Goal: Task Accomplishment & Management: Manage account settings

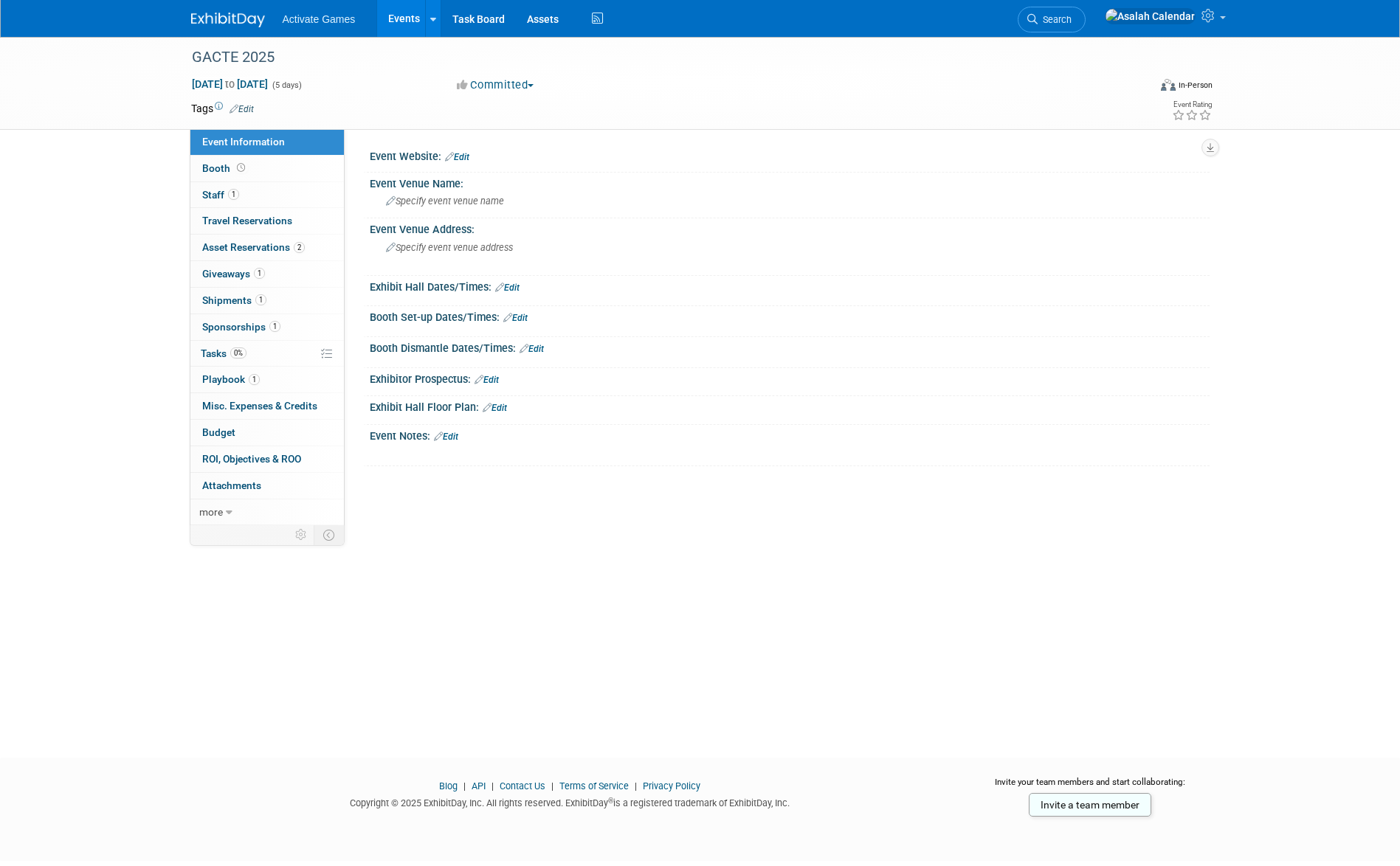
click at [517, 591] on div "GACTE 2025 [DATE] to [DATE] (5 days) [DATE] to [DATE] Committed Committed Consi…" at bounding box center [700, 384] width 1400 height 694
click at [636, 574] on div "GACTE 2025 [DATE] to [DATE] (5 days) [DATE] to [DATE] Committed Committed Consi…" at bounding box center [700, 384] width 1400 height 694
click at [497, 375] on link "Edit" at bounding box center [487, 380] width 25 height 11
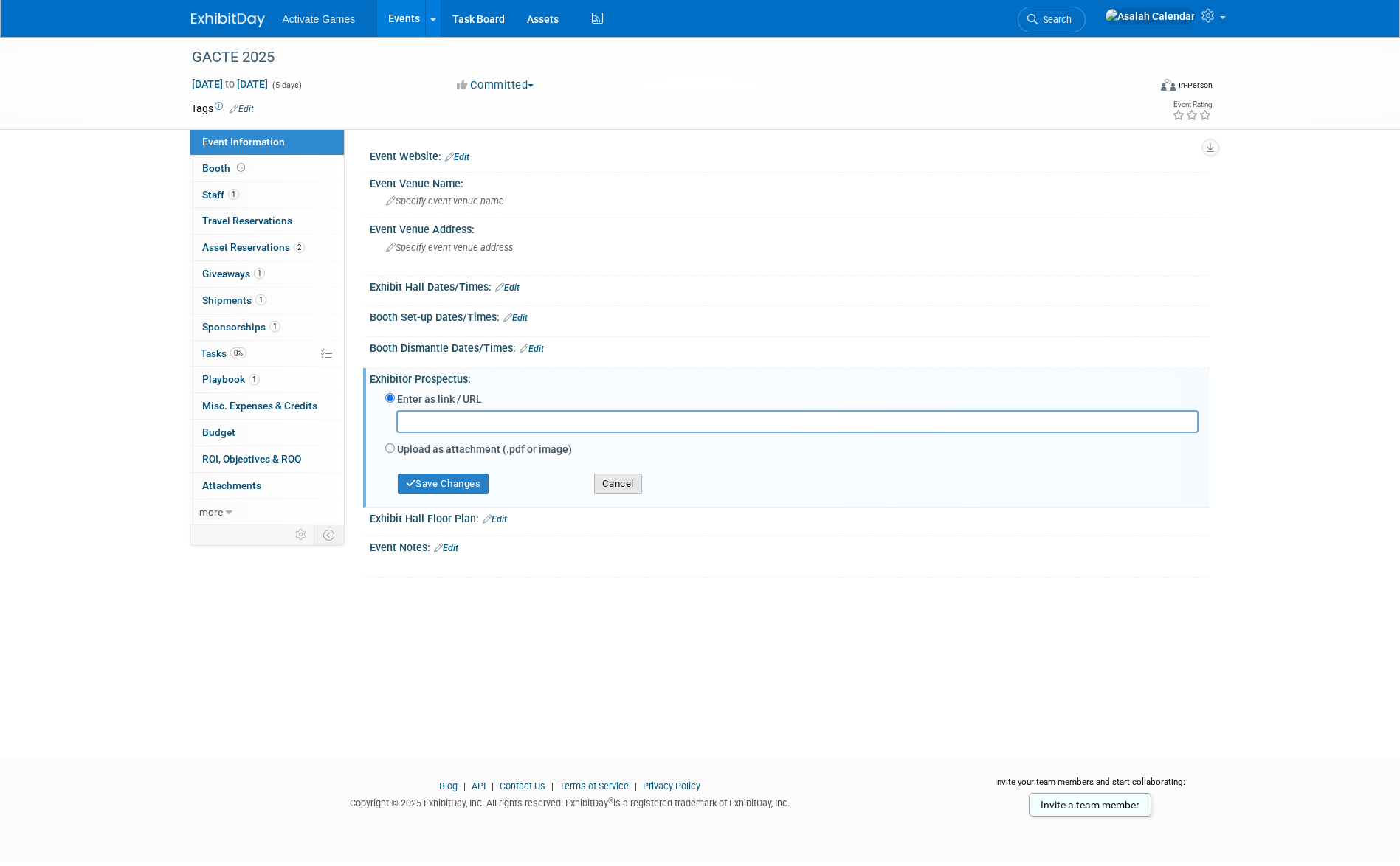
click at [612, 486] on button "Cancel" at bounding box center [618, 484] width 48 height 20
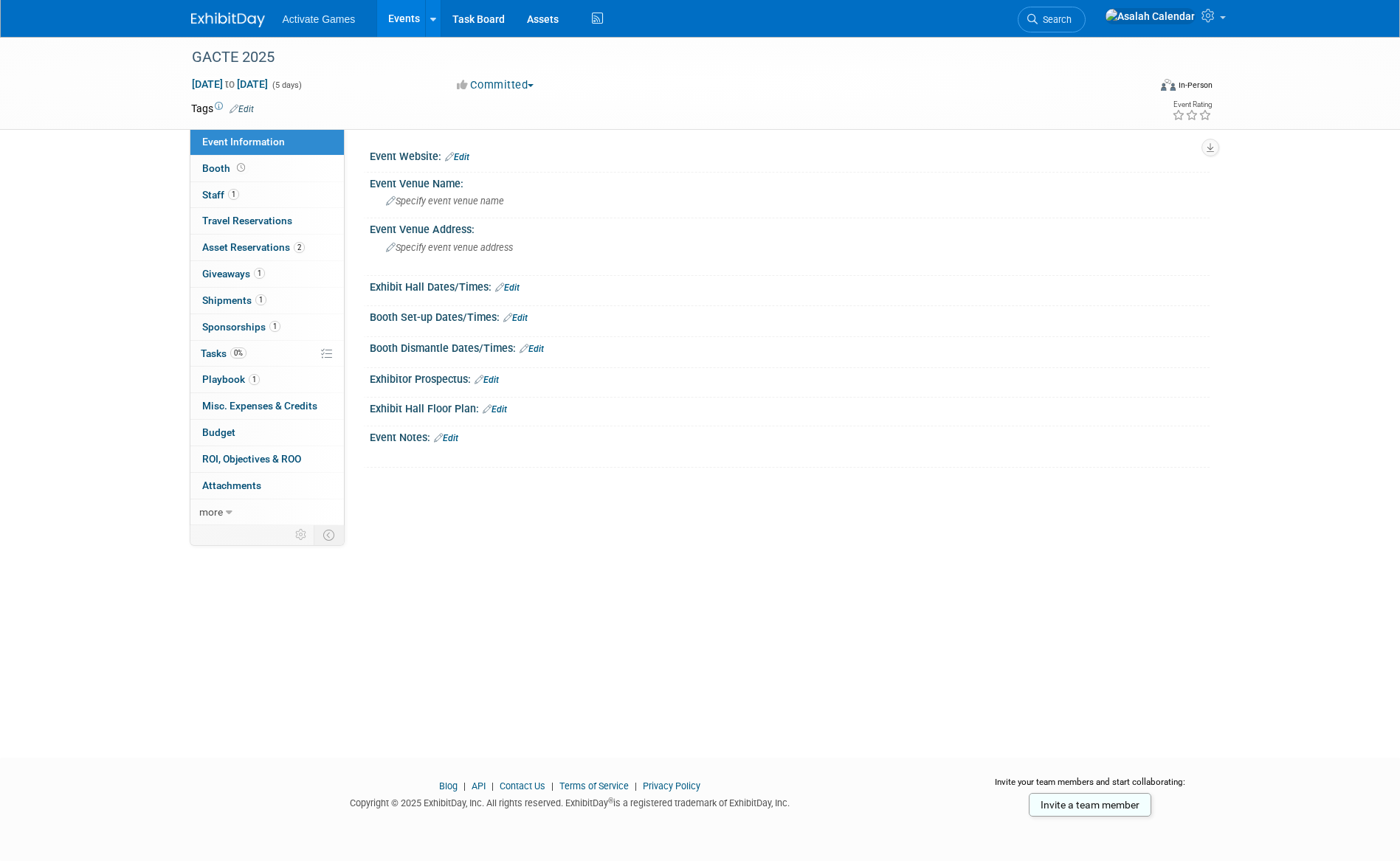
click at [450, 440] on link "Edit" at bounding box center [446, 439] width 25 height 11
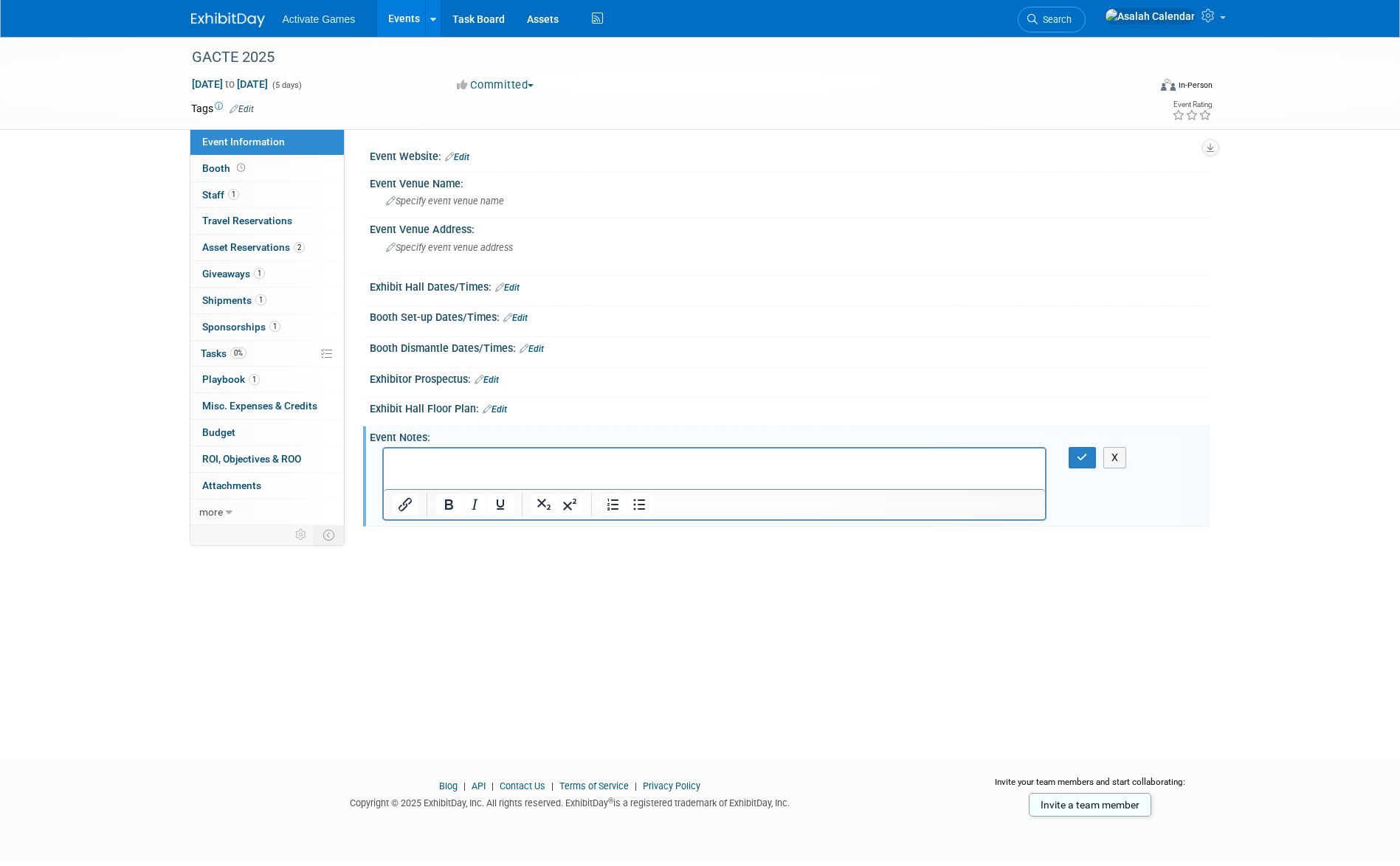
click at [567, 608] on div "GACTE 2025 [DATE] to [DATE] (5 days) [DATE] to [DATE] Committed Committed Consi…" at bounding box center [700, 384] width 1400 height 694
click at [1117, 459] on button "X" at bounding box center [1115, 457] width 24 height 21
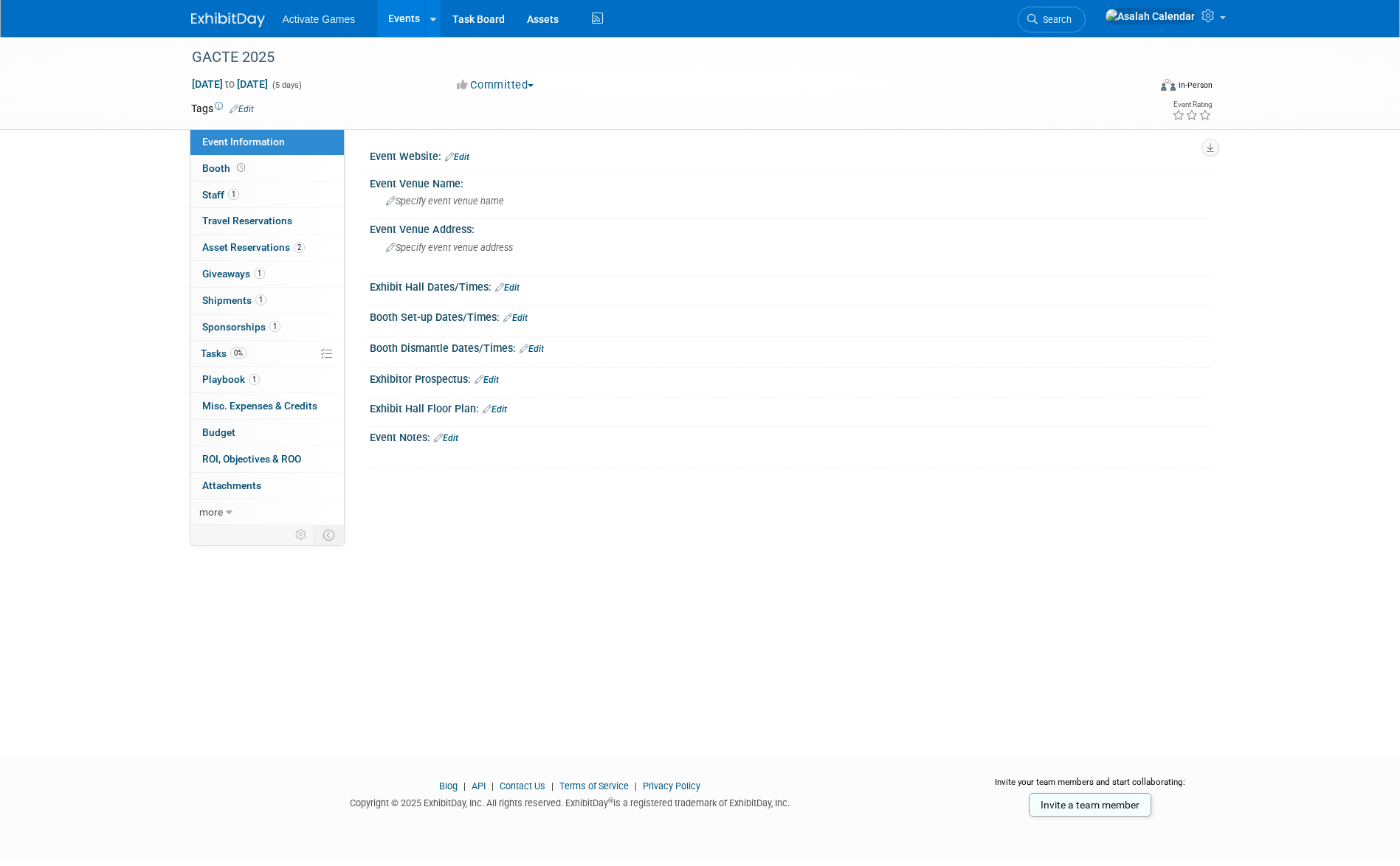
click at [524, 318] on link "Edit" at bounding box center [516, 318] width 25 height 11
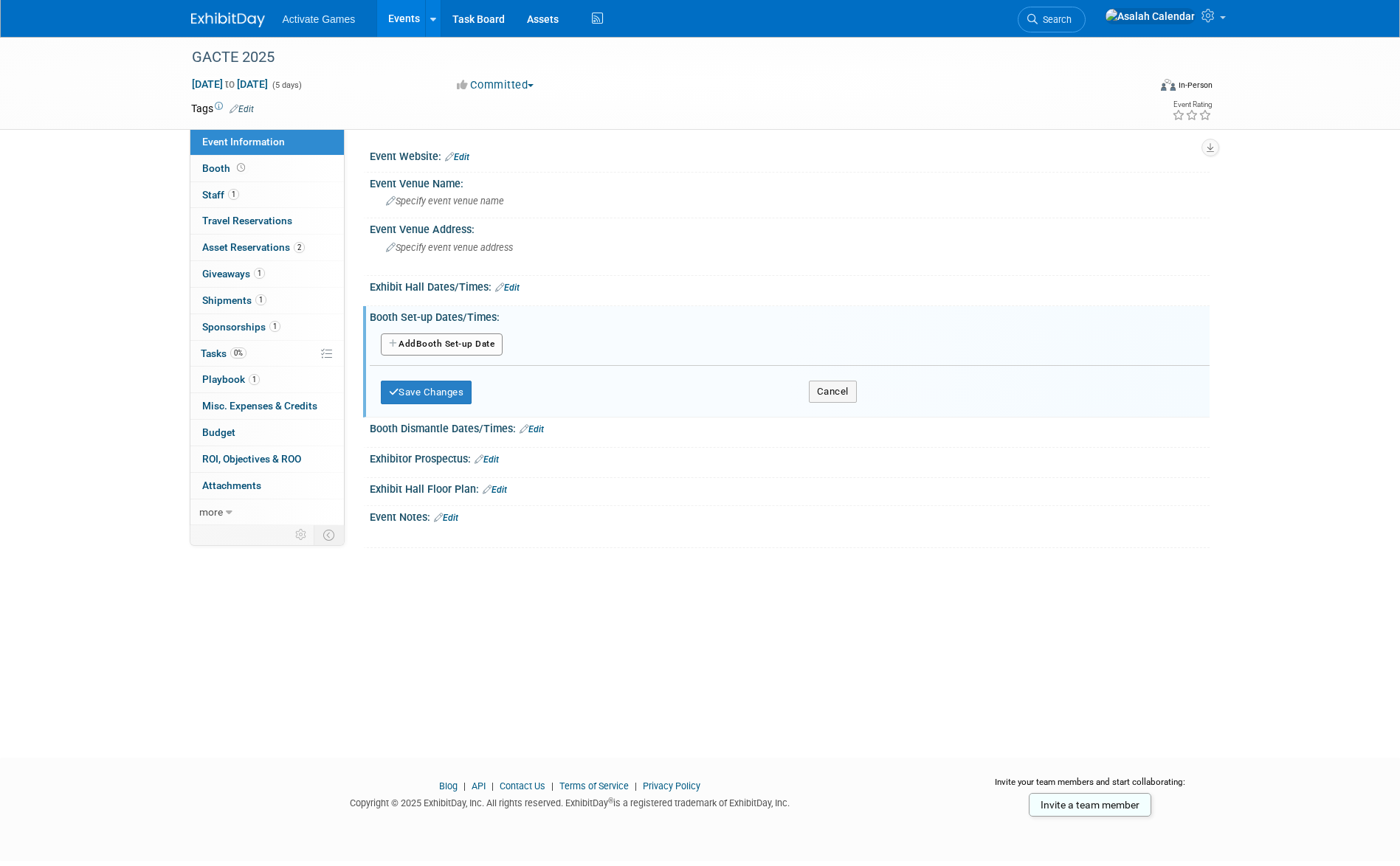
click at [484, 341] on button "Add Another Booth Set-up Date" at bounding box center [442, 344] width 123 height 22
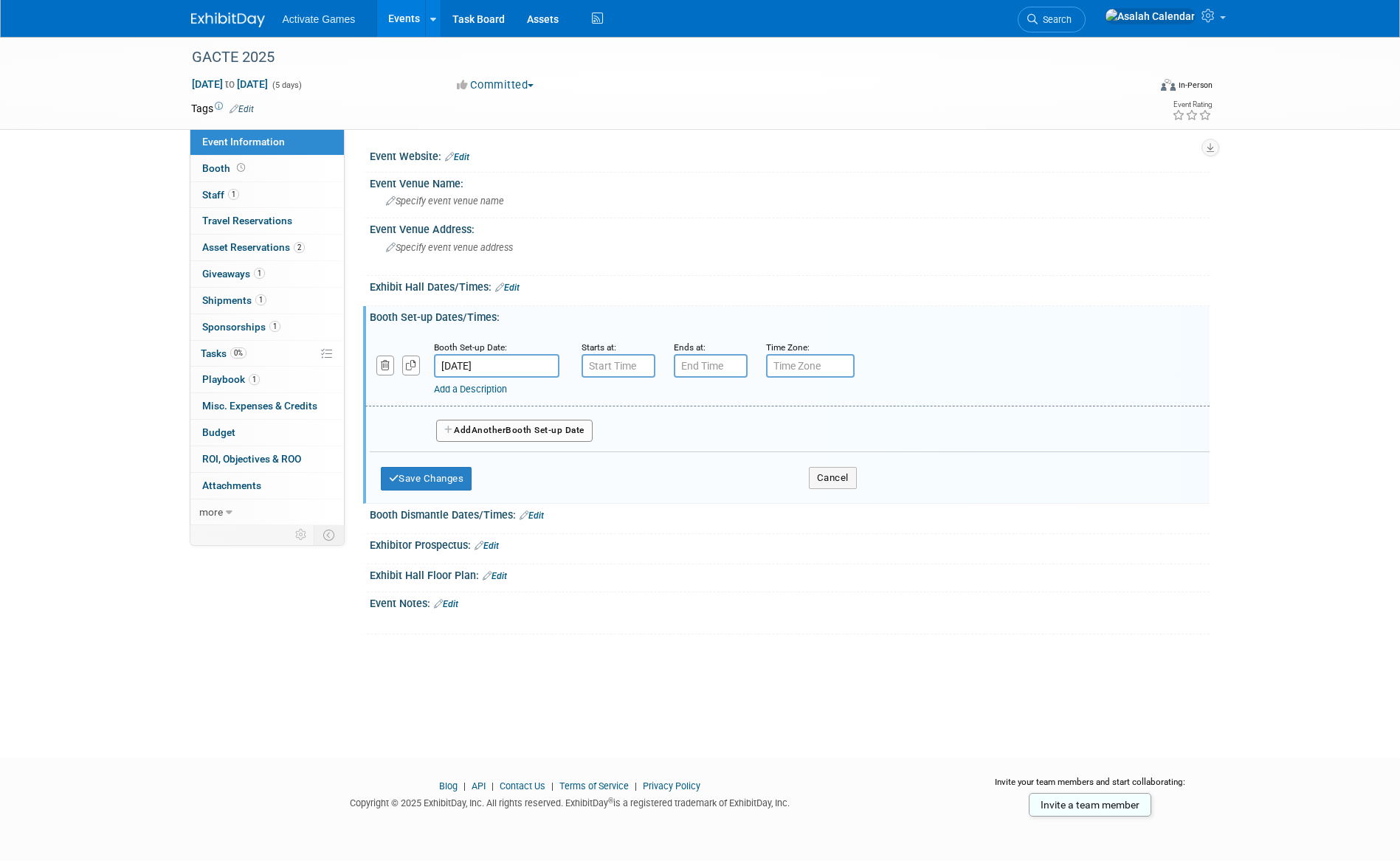
click at [530, 368] on input "[DATE]" at bounding box center [496, 365] width 125 height 24
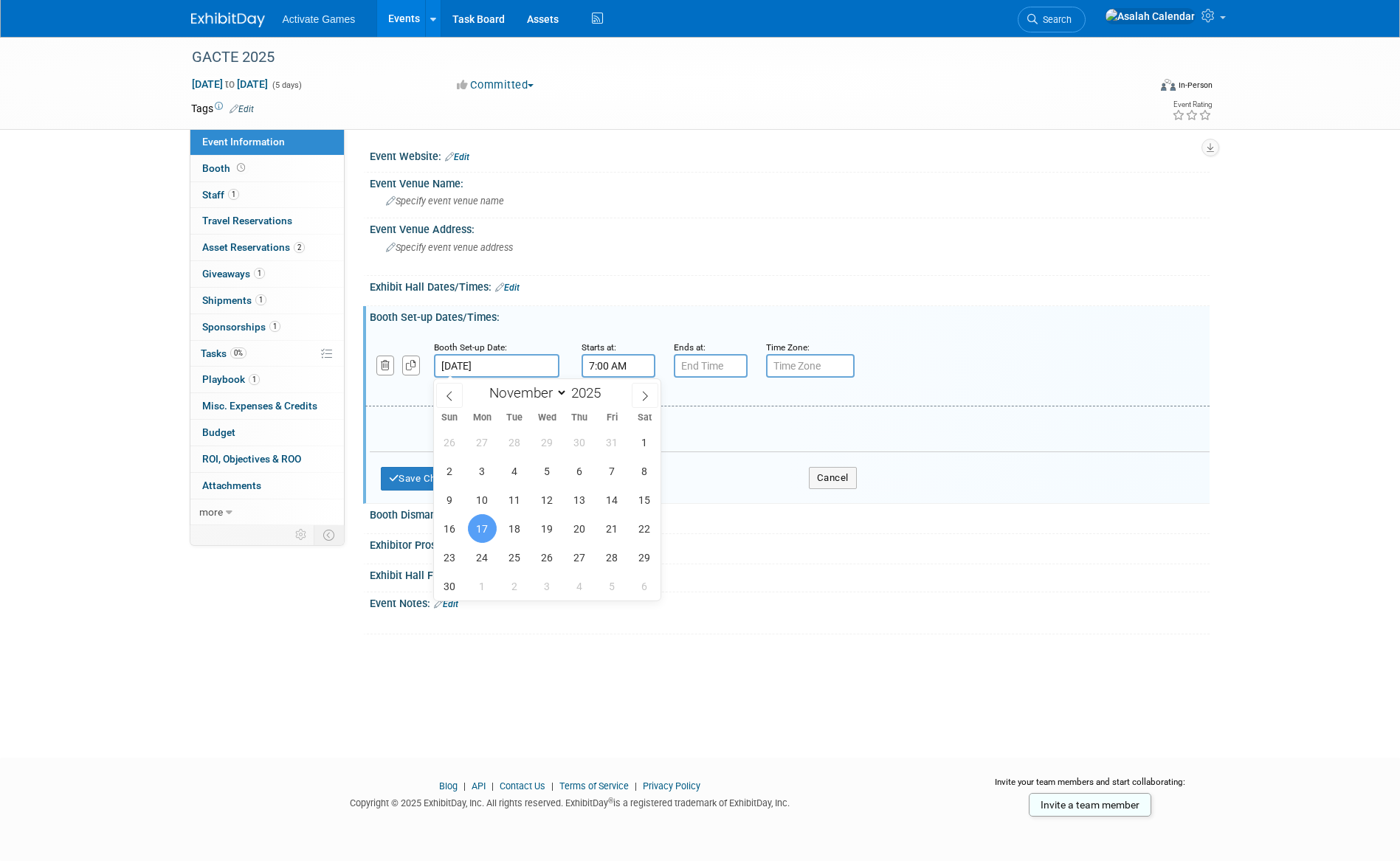
click at [603, 367] on input "7:00 AM" at bounding box center [619, 365] width 74 height 24
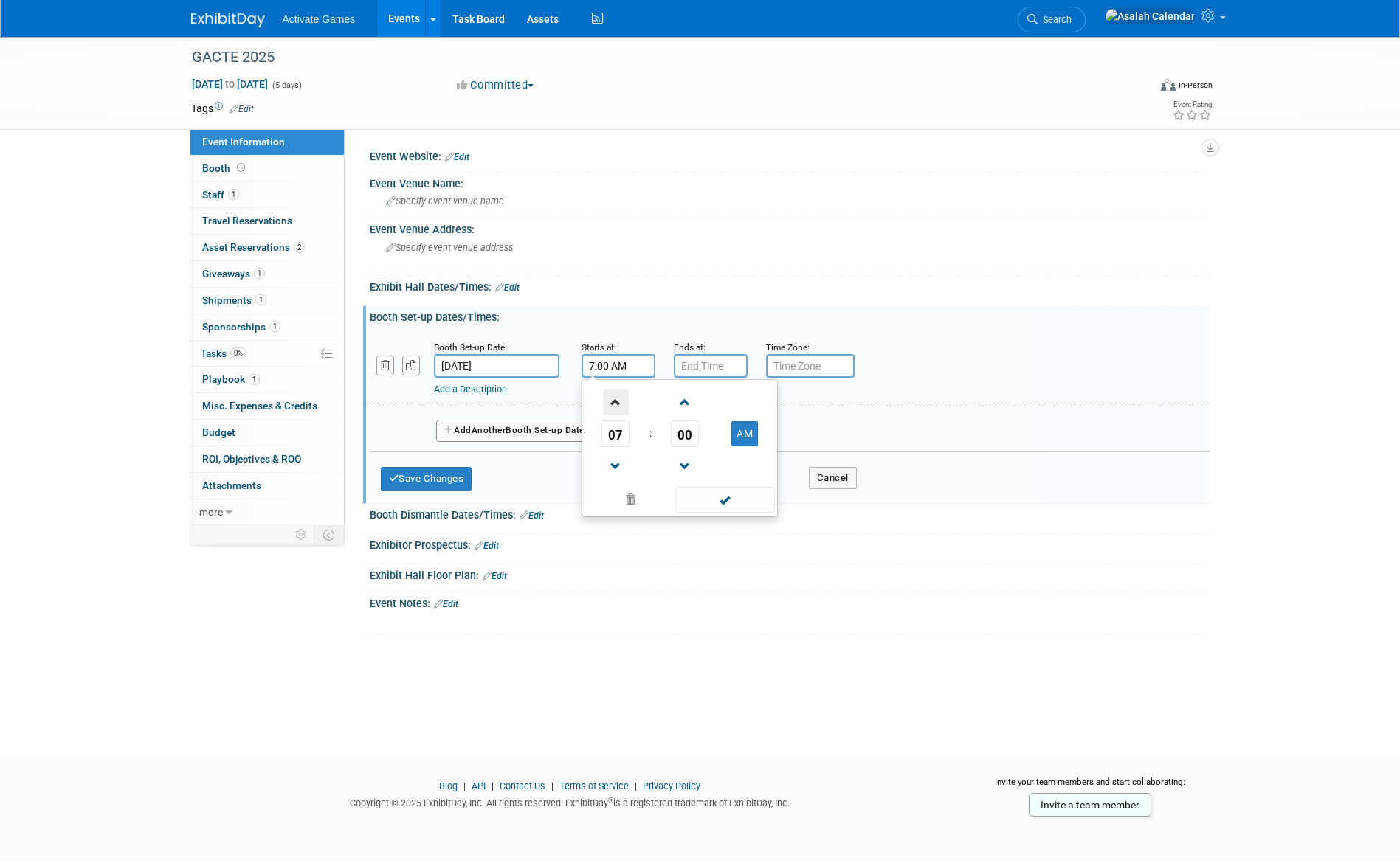
click at [621, 401] on span at bounding box center [616, 402] width 26 height 26
type input "8:00 AM"
click at [693, 360] on input "text" at bounding box center [711, 365] width 74 height 24
click at [707, 397] on span at bounding box center [708, 402] width 26 height 26
click at [708, 465] on span at bounding box center [708, 466] width 26 height 26
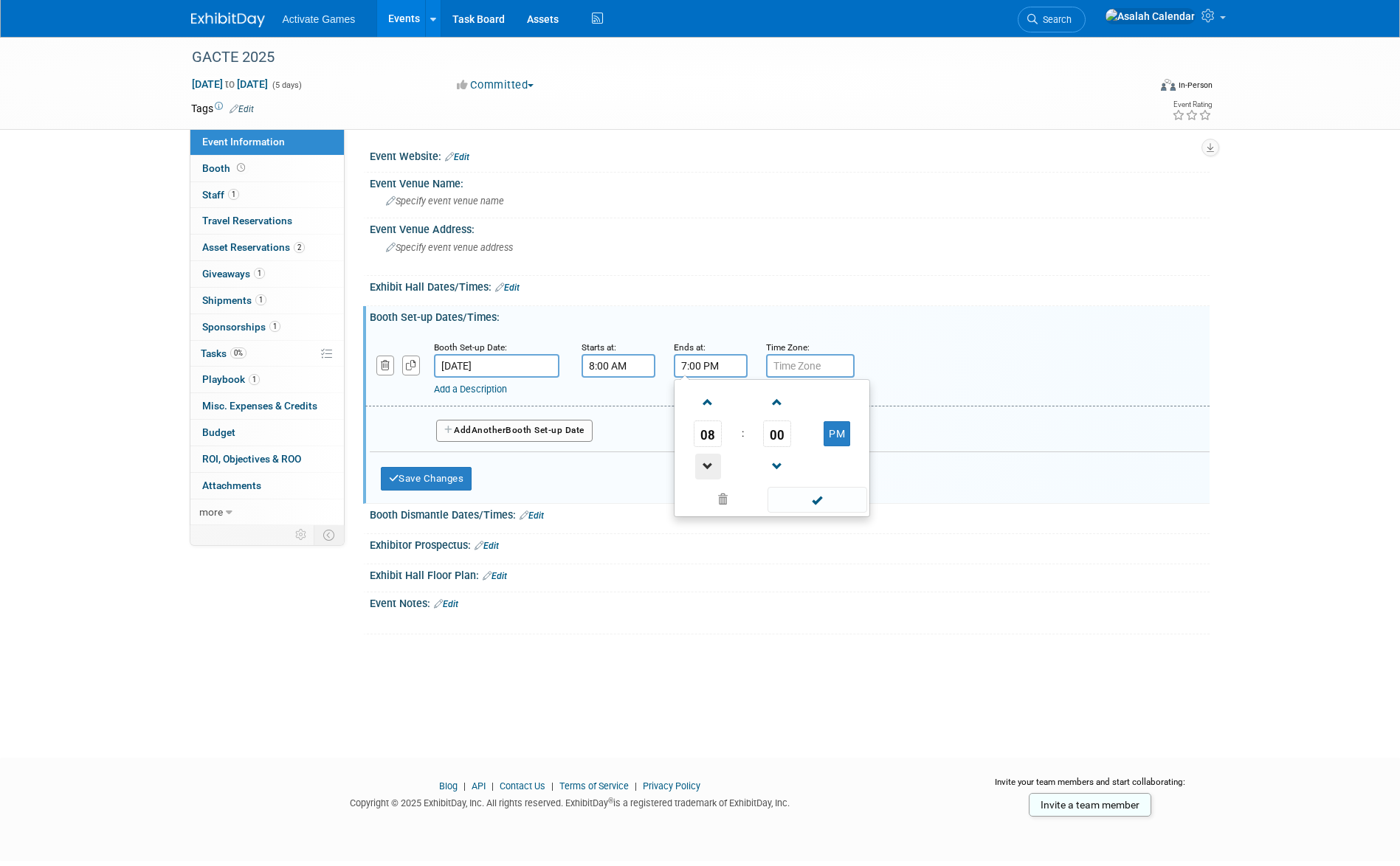
click at [708, 465] on span at bounding box center [708, 466] width 26 height 26
type input "5:00 PM"
click at [793, 368] on input "text" at bounding box center [810, 365] width 88 height 24
type input "EST"
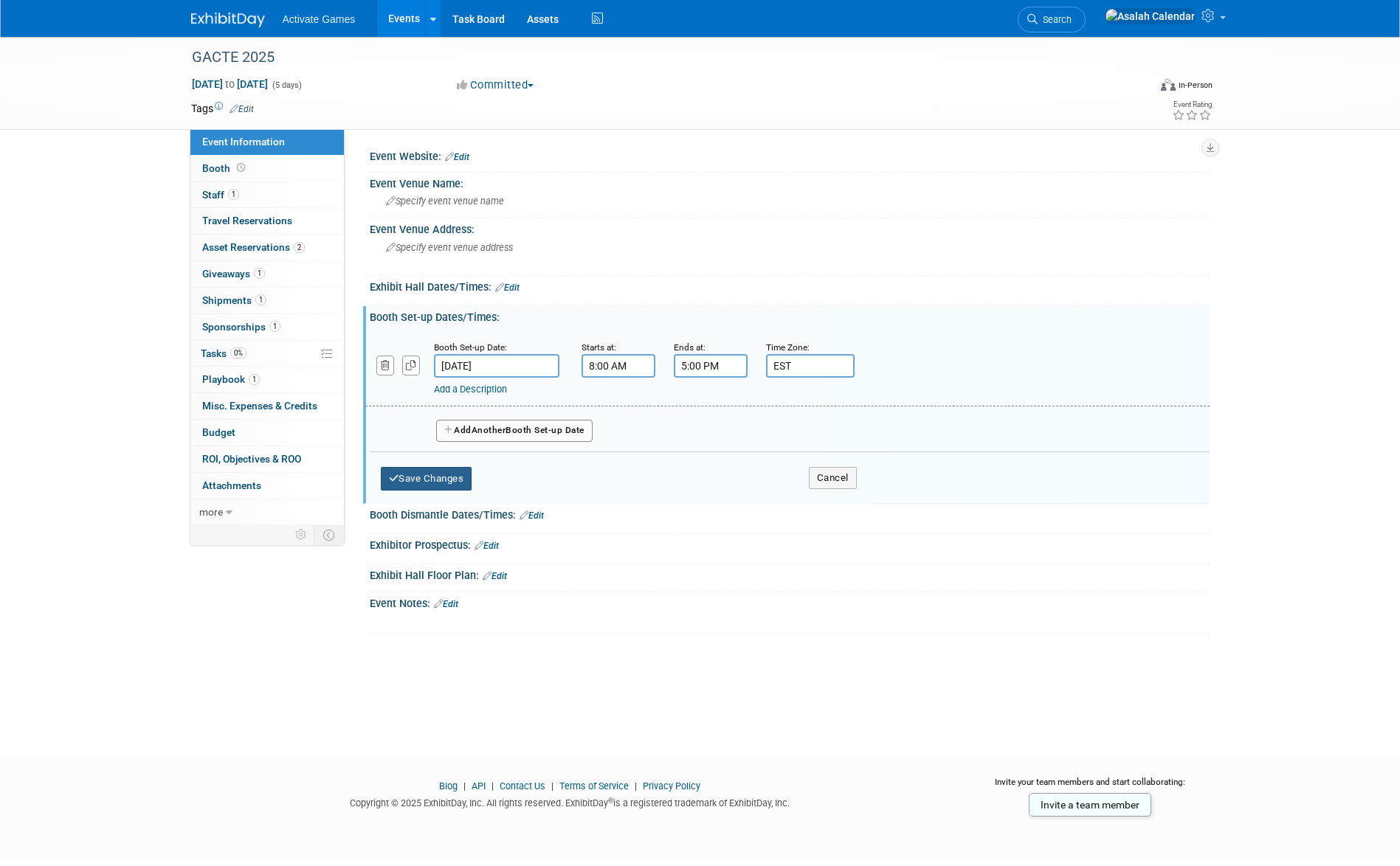
click at [458, 480] on button "Save Changes" at bounding box center [427, 478] width 92 height 24
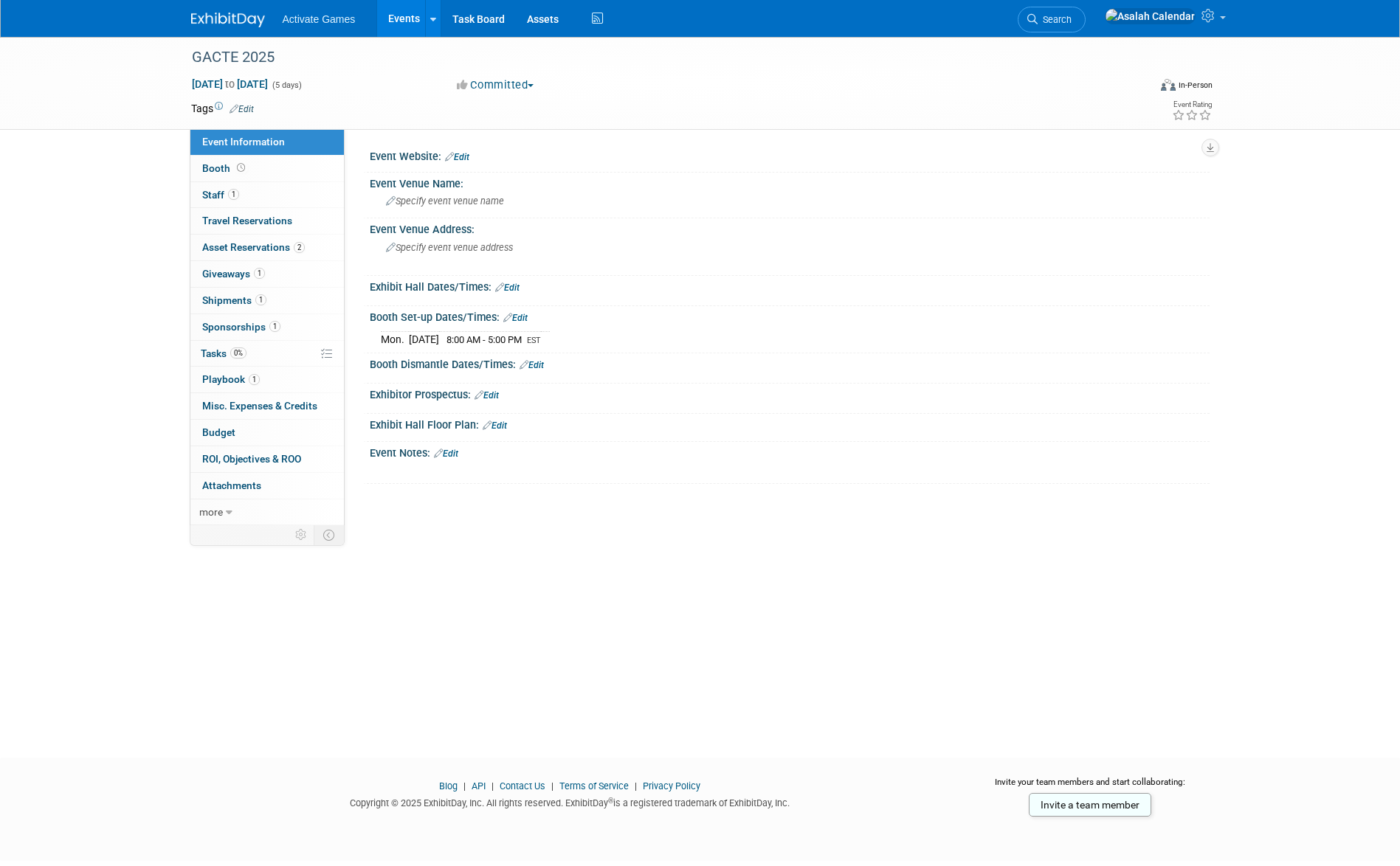
click at [576, 569] on div "GACTE 2025 [DATE] to [DATE] (5 days) [DATE] to [DATE] Committed Committed Consi…" at bounding box center [700, 384] width 1400 height 694
